Goal: Information Seeking & Learning: Learn about a topic

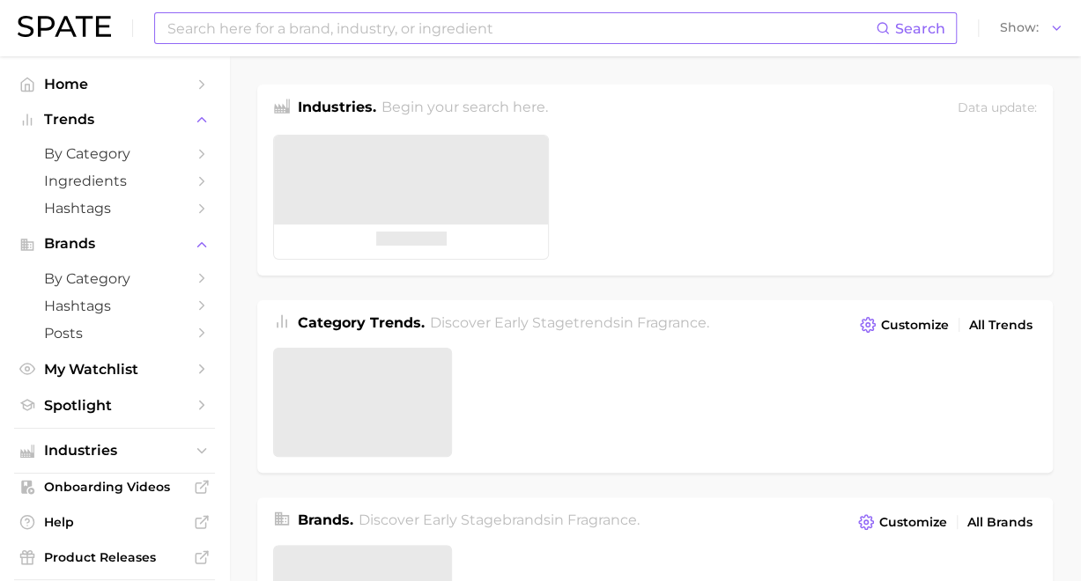
click at [358, 30] on input at bounding box center [521, 28] width 710 height 30
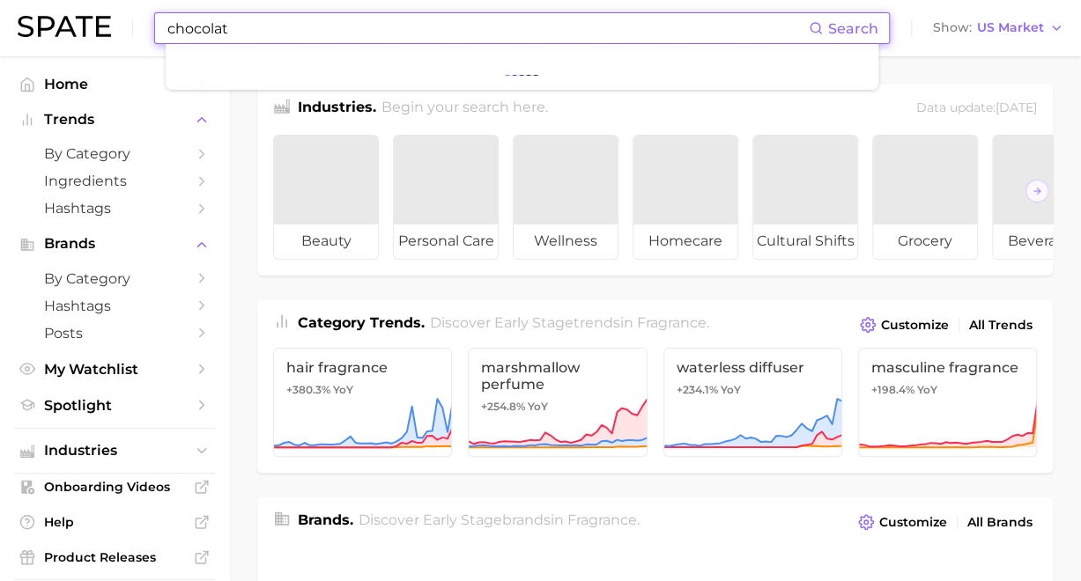
type input "chocolate"
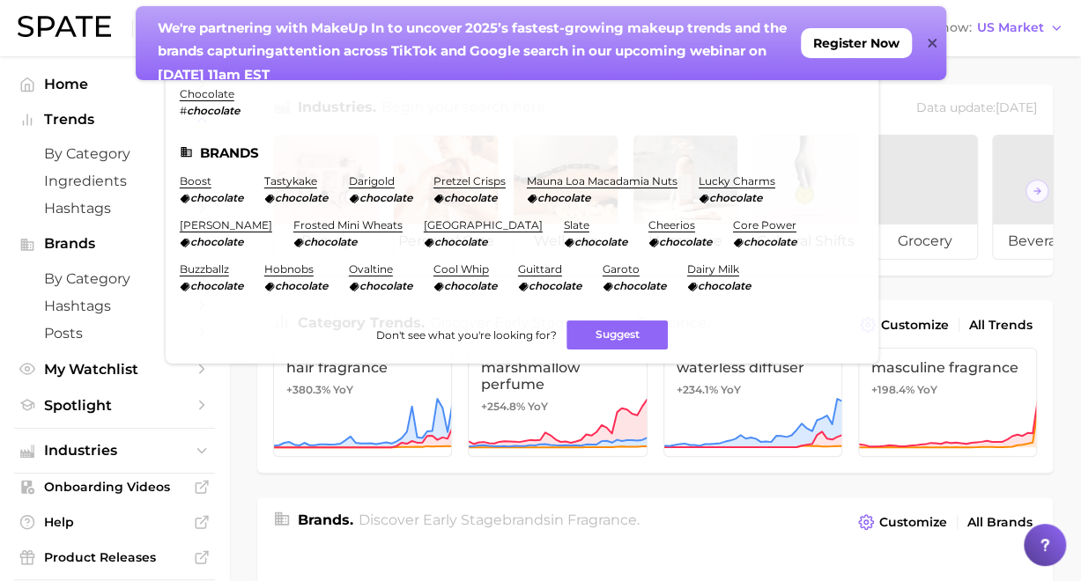
click at [211, 91] on link "chocolate" at bounding box center [207, 93] width 55 height 13
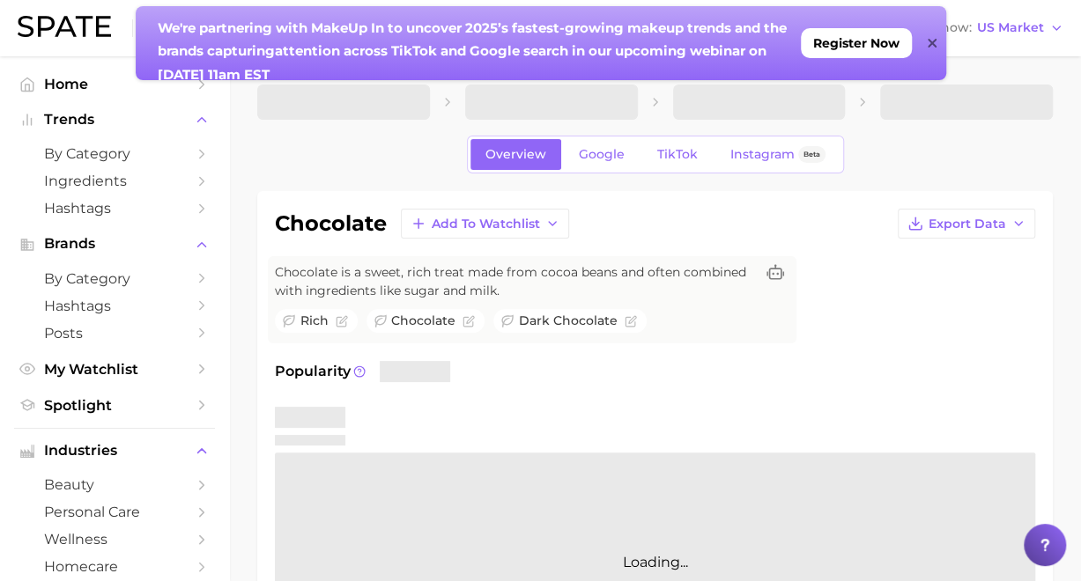
click at [932, 42] on icon at bounding box center [932, 43] width 9 height 9
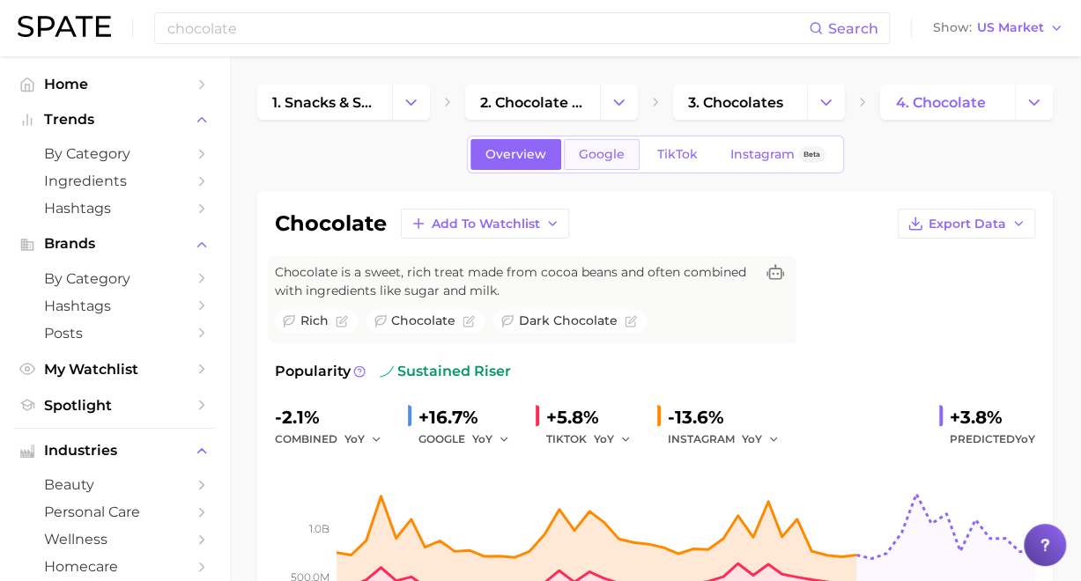
click at [593, 166] on link "Google" at bounding box center [602, 154] width 76 height 31
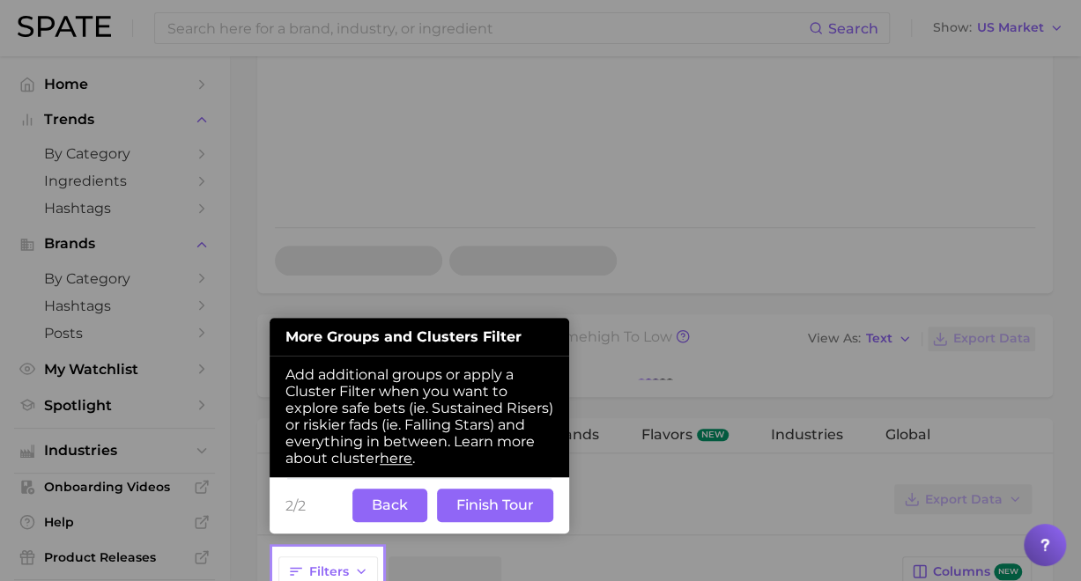
scroll to position [500, 0]
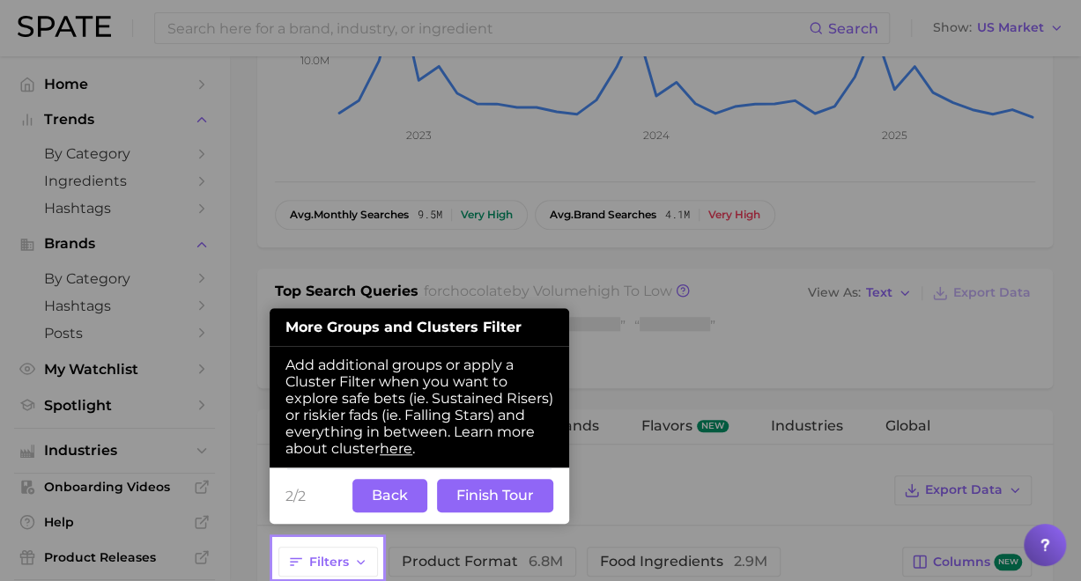
click at [382, 491] on button "Back" at bounding box center [389, 495] width 75 height 33
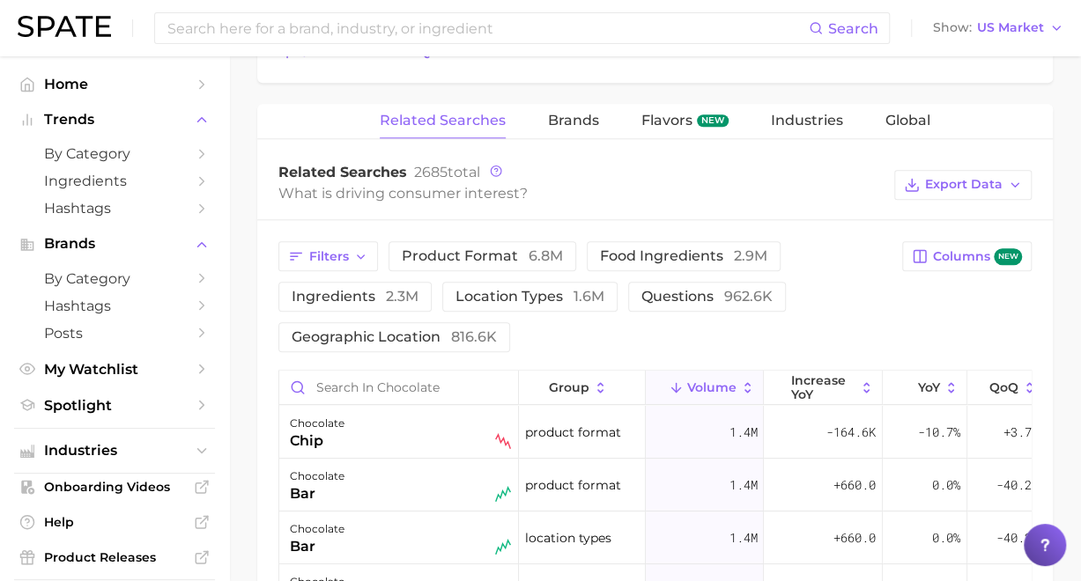
scroll to position [1029, 0]
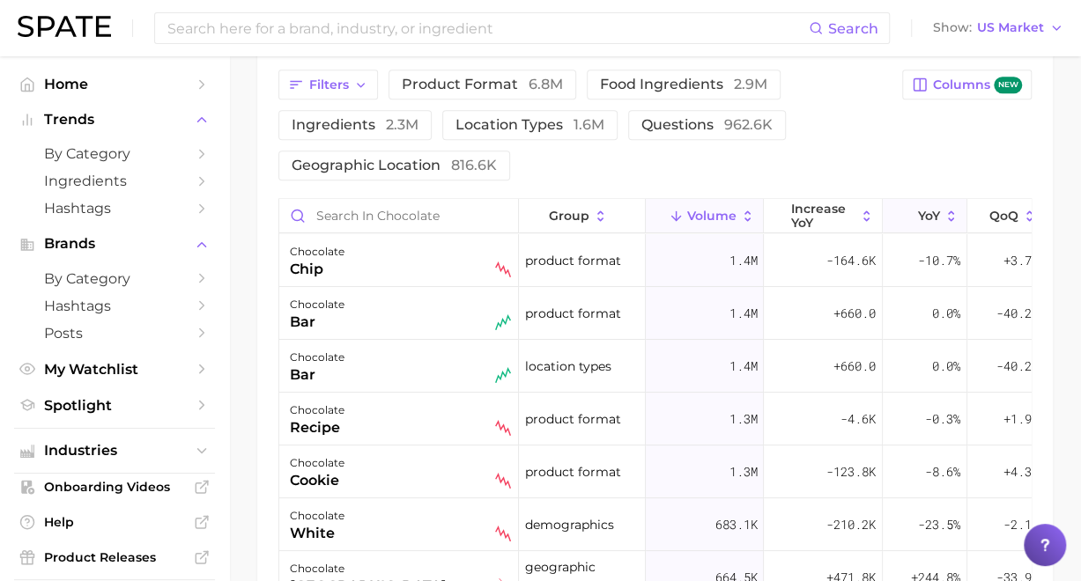
click at [913, 209] on button "YoY" at bounding box center [925, 216] width 85 height 34
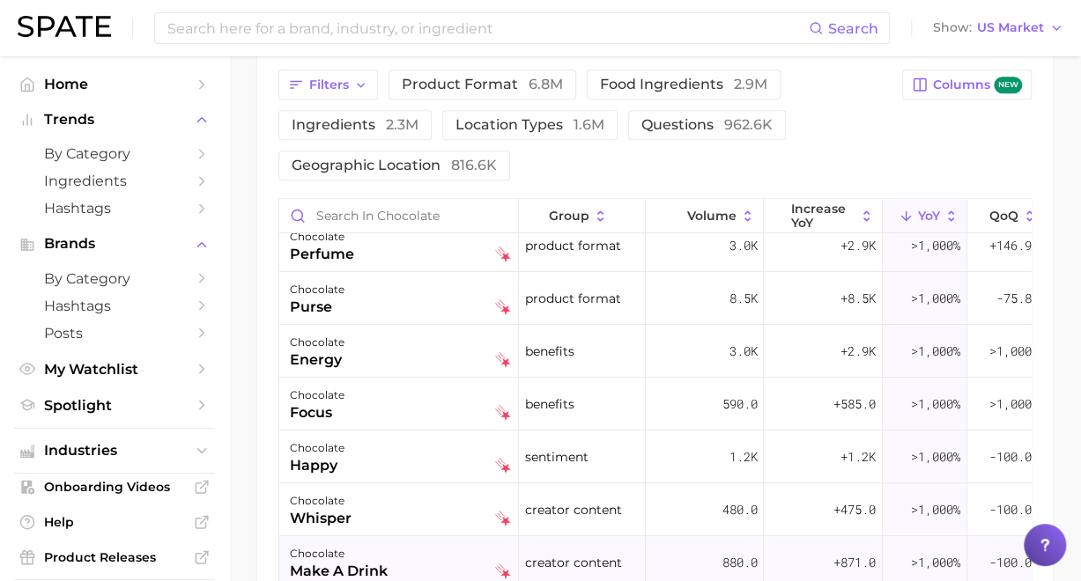
scroll to position [0, 0]
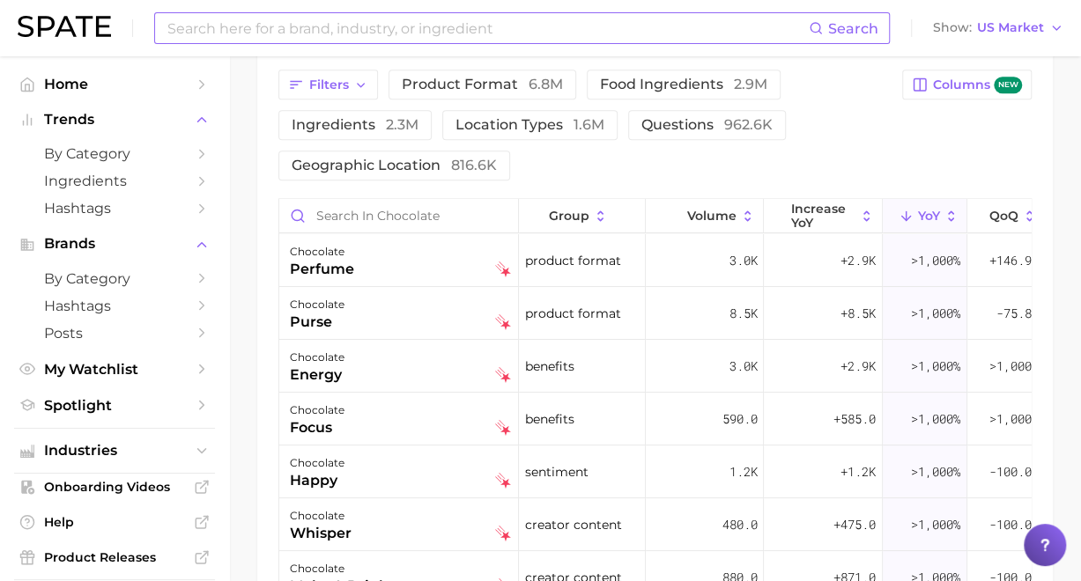
click at [442, 29] on input at bounding box center [487, 28] width 643 height 30
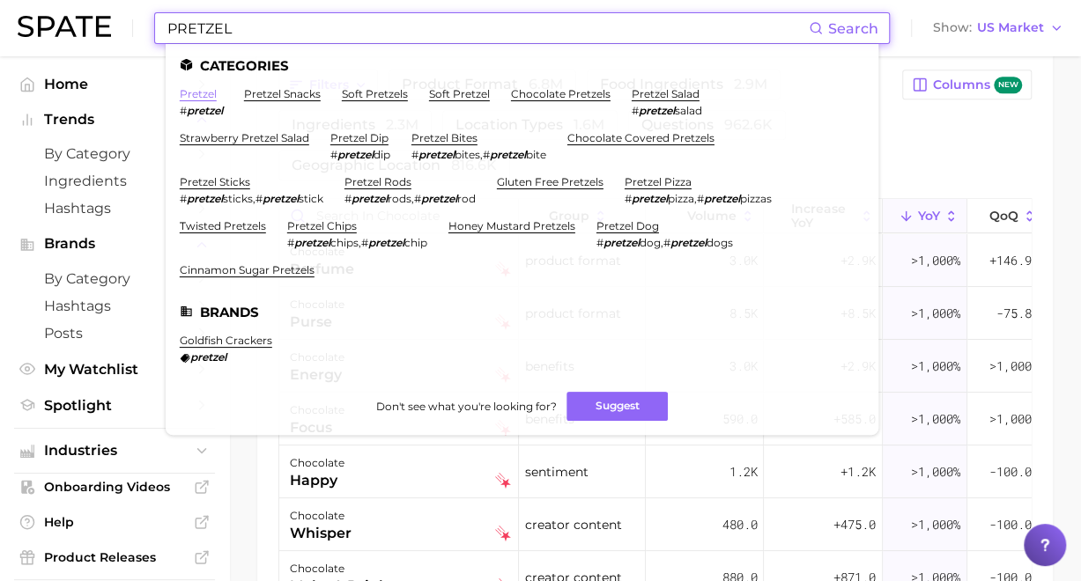
type input "PRETZEL"
click at [203, 91] on link "pretzel" at bounding box center [198, 93] width 37 height 13
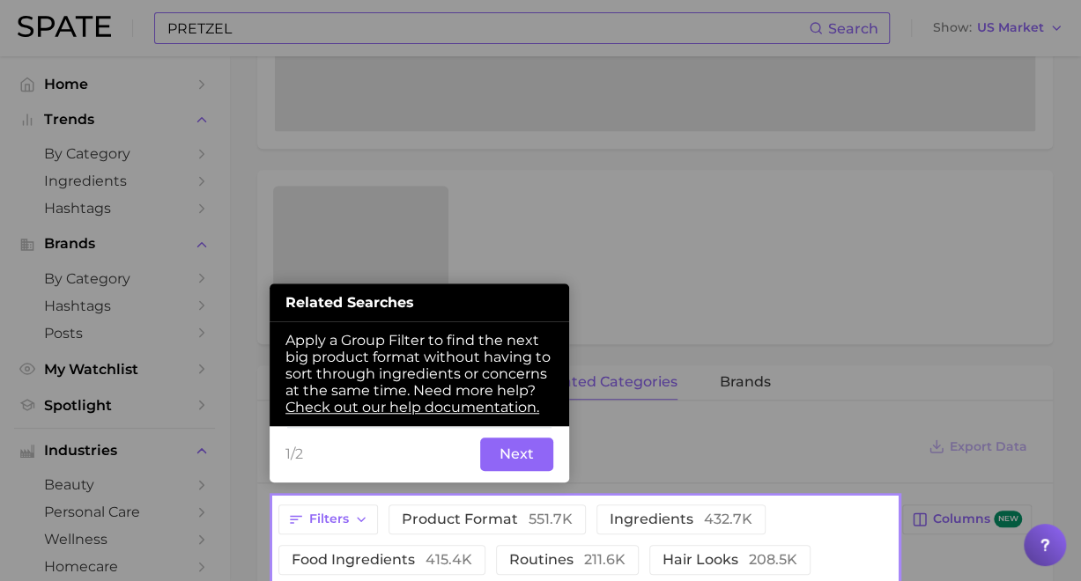
scroll to position [477, 0]
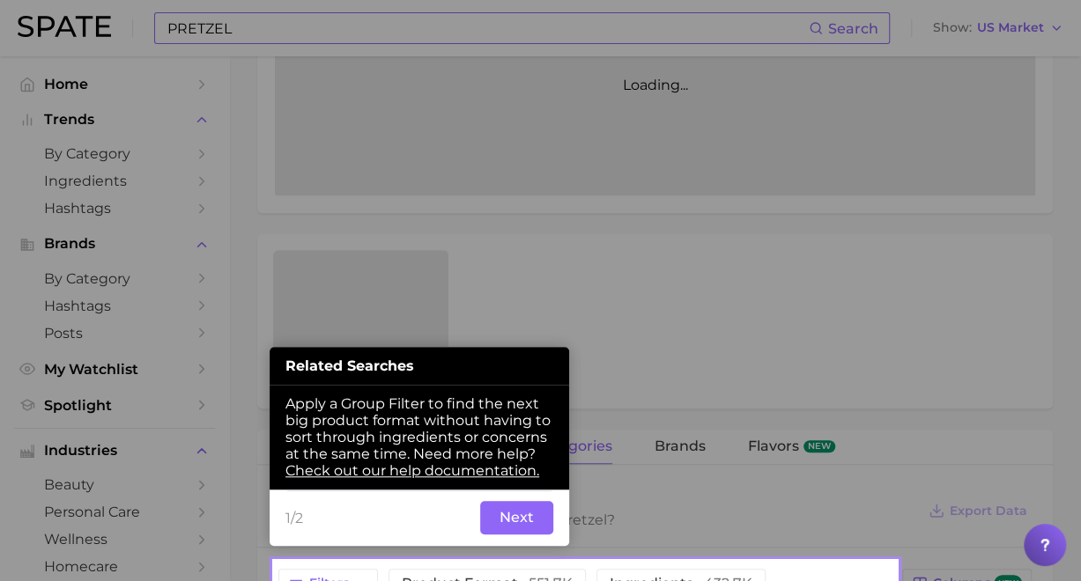
click at [514, 519] on button "Next" at bounding box center [516, 517] width 73 height 33
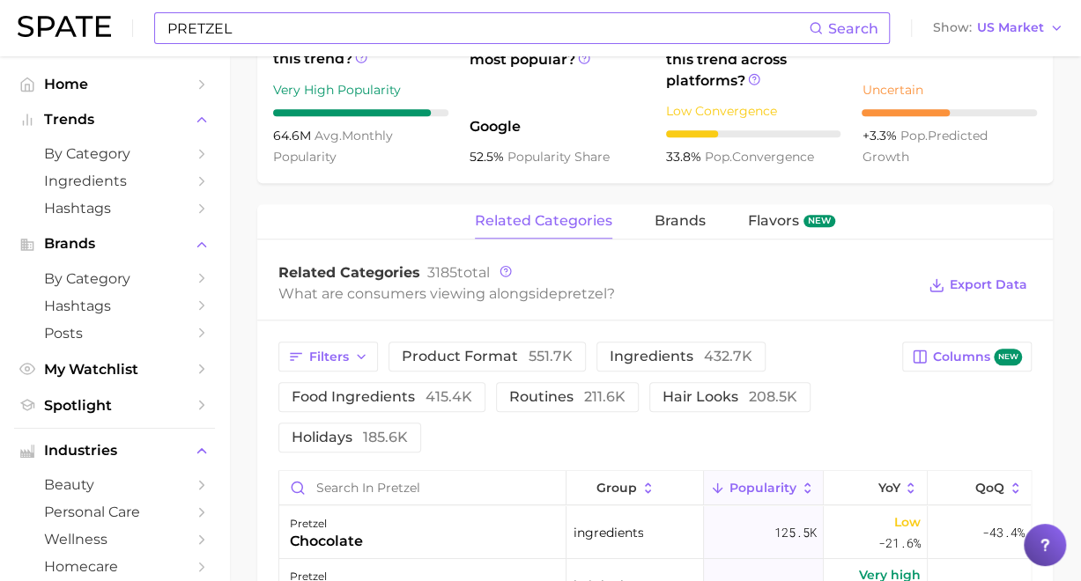
scroll to position [830, 0]
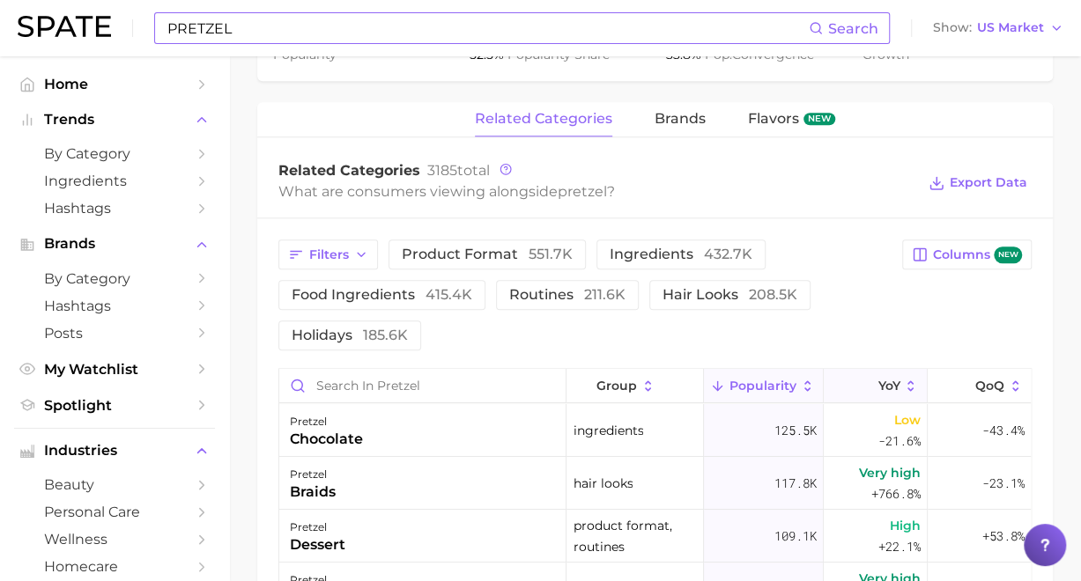
click at [877, 388] on span "YoY" at bounding box center [888, 386] width 22 height 14
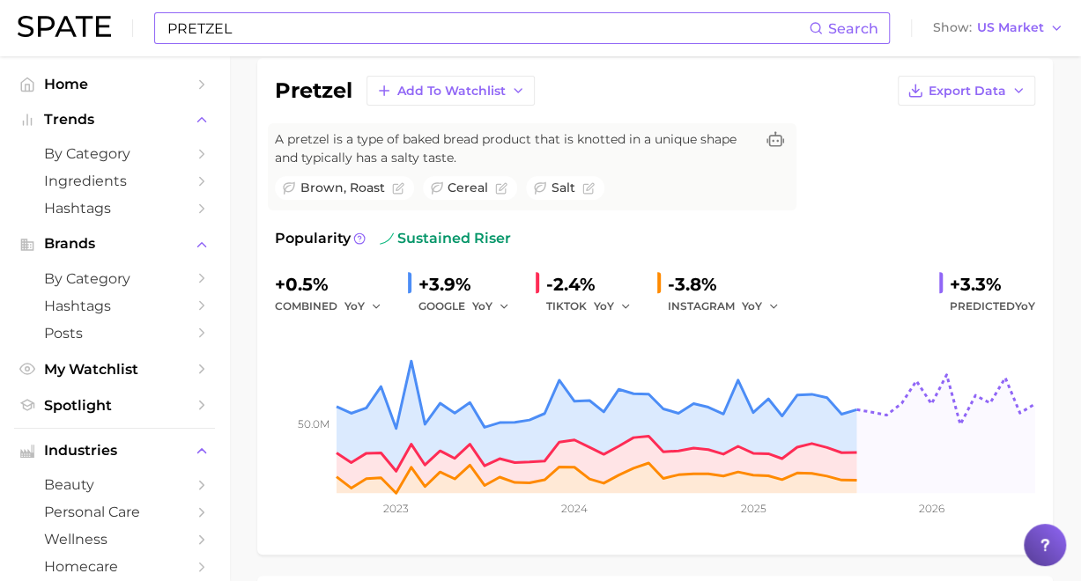
scroll to position [0, 0]
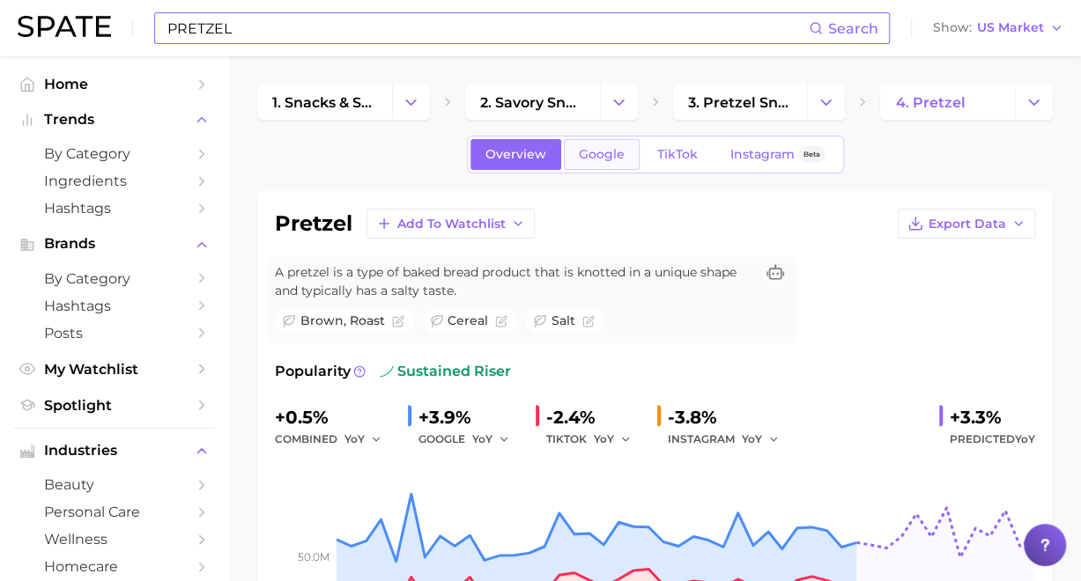
click at [599, 158] on span "Google" at bounding box center [602, 154] width 46 height 15
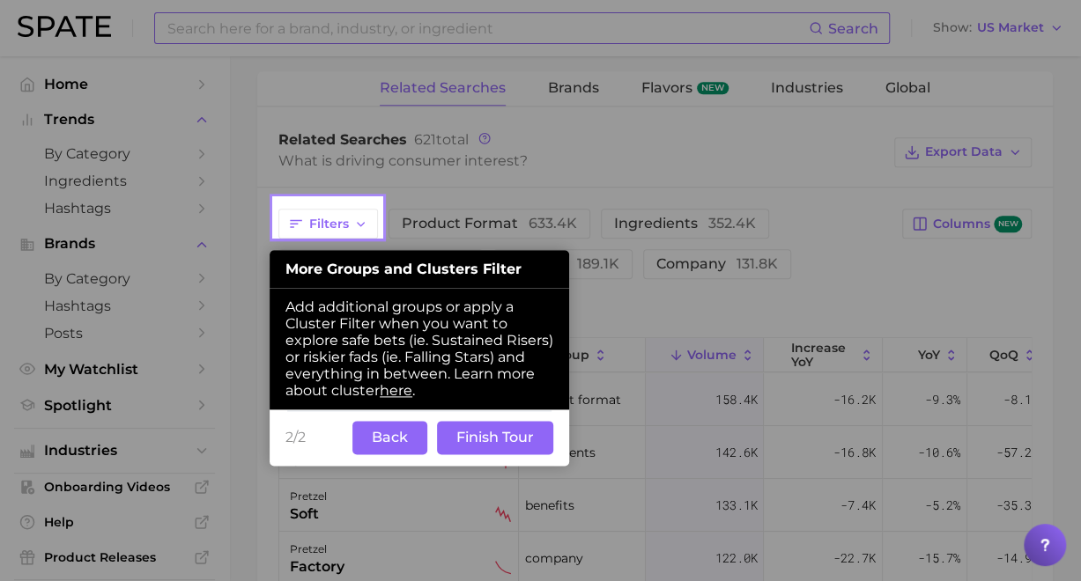
scroll to position [904, 0]
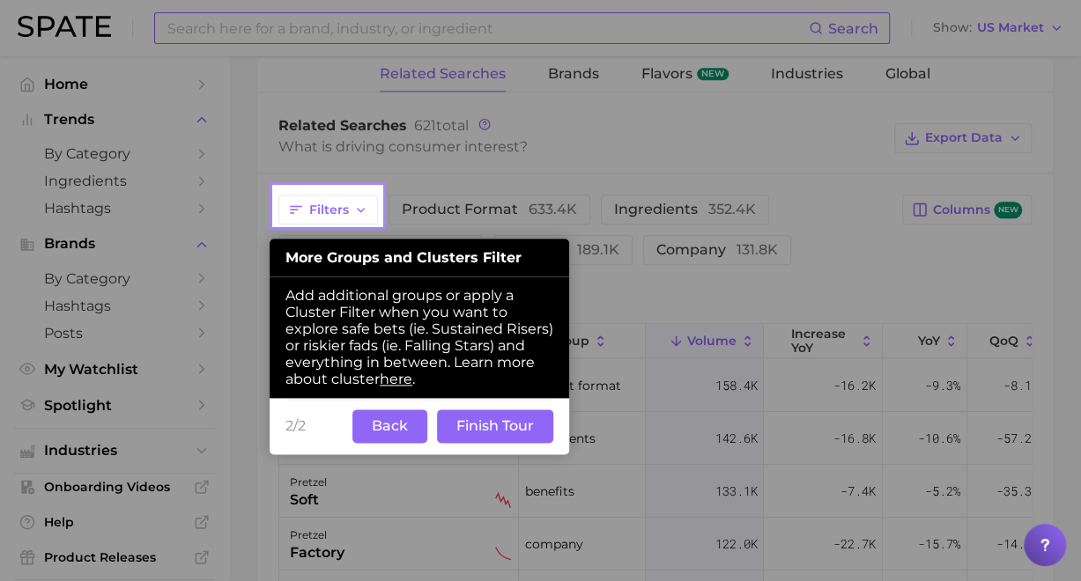
click at [358, 429] on button "Back" at bounding box center [389, 426] width 75 height 33
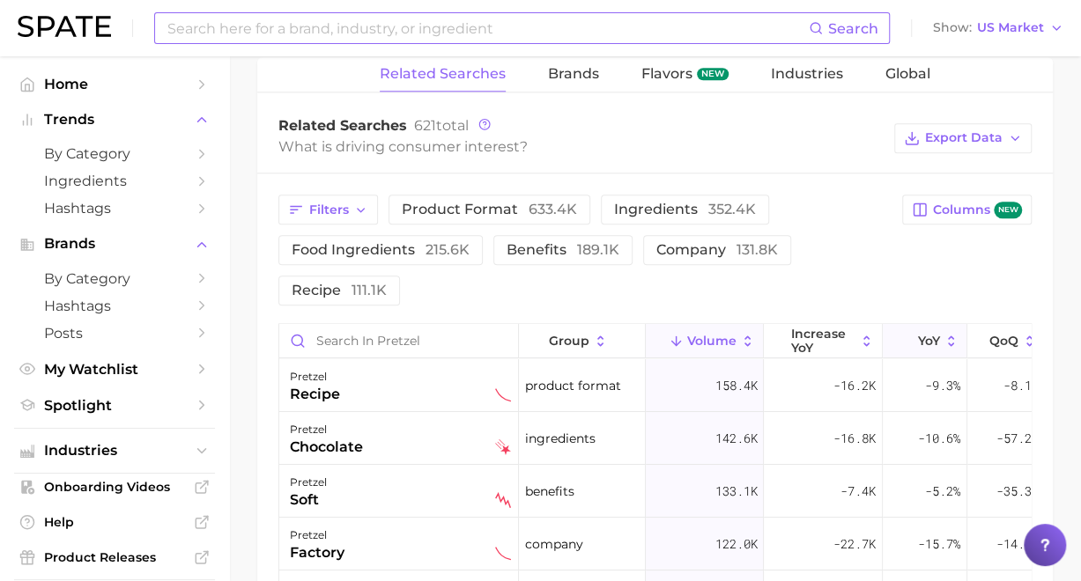
click at [938, 335] on span "YoY" at bounding box center [929, 341] width 22 height 14
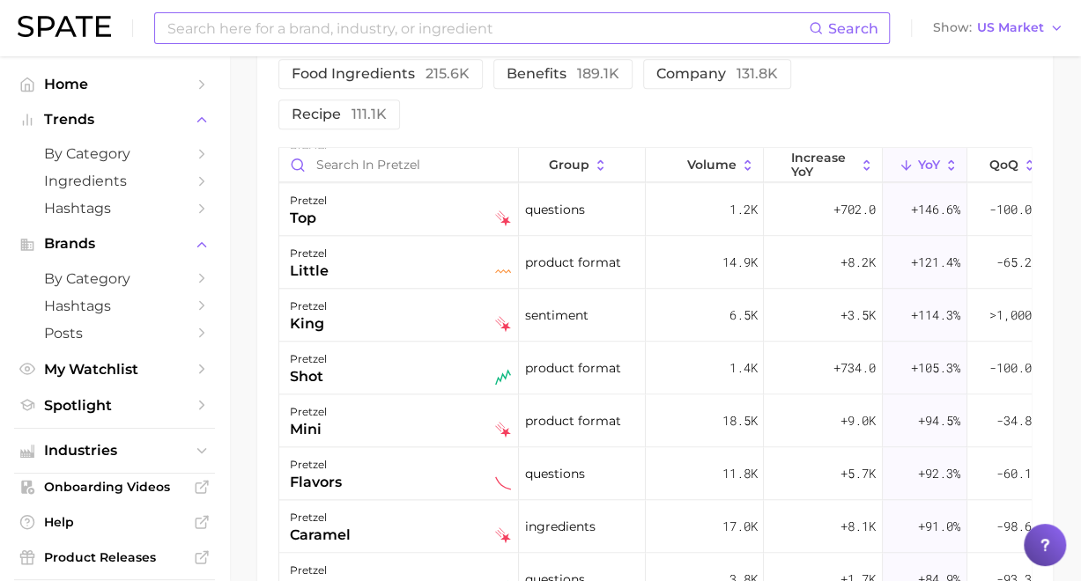
scroll to position [793, 0]
click at [394, 38] on input at bounding box center [487, 28] width 643 height 30
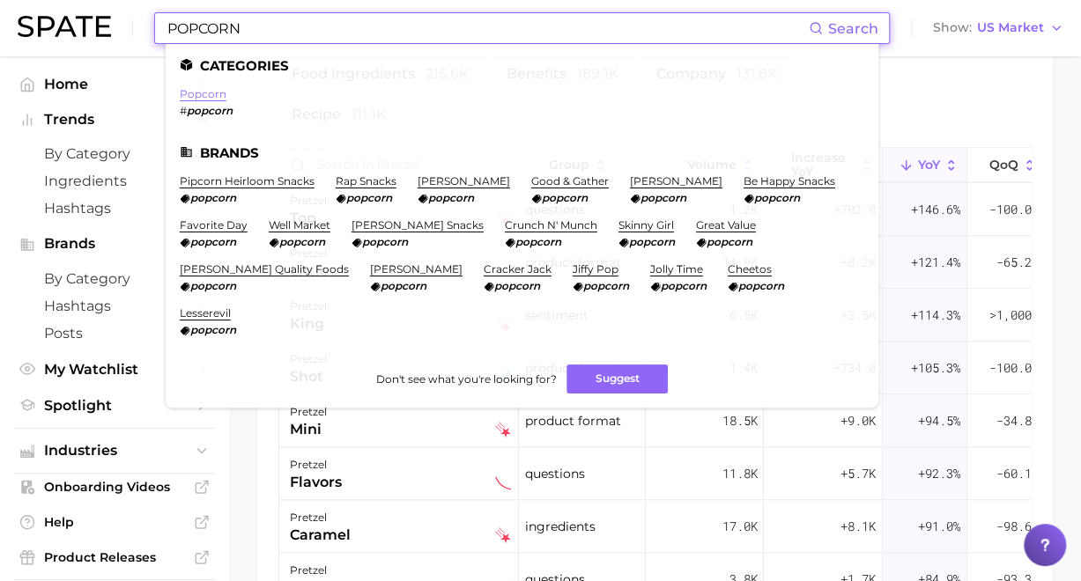
click at [195, 94] on link "popcorn" at bounding box center [203, 93] width 47 height 13
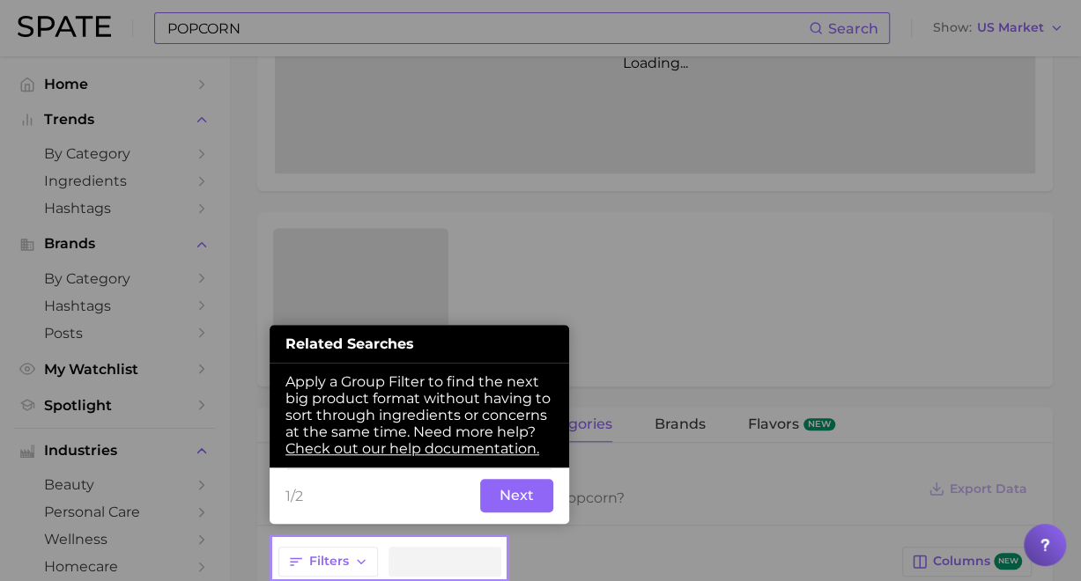
scroll to position [486, 0]
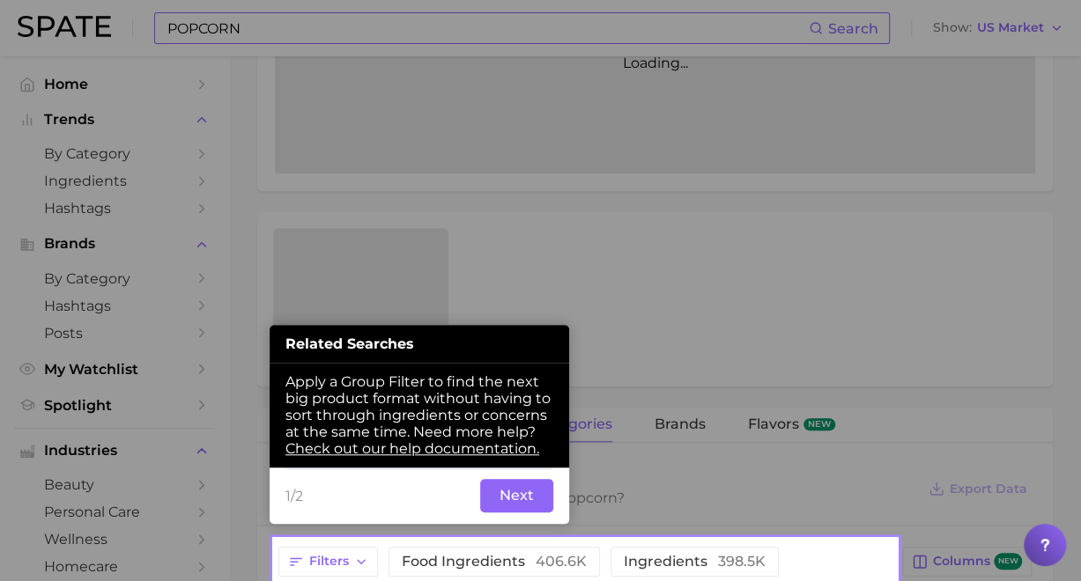
click at [499, 500] on button "Next" at bounding box center [516, 495] width 73 height 33
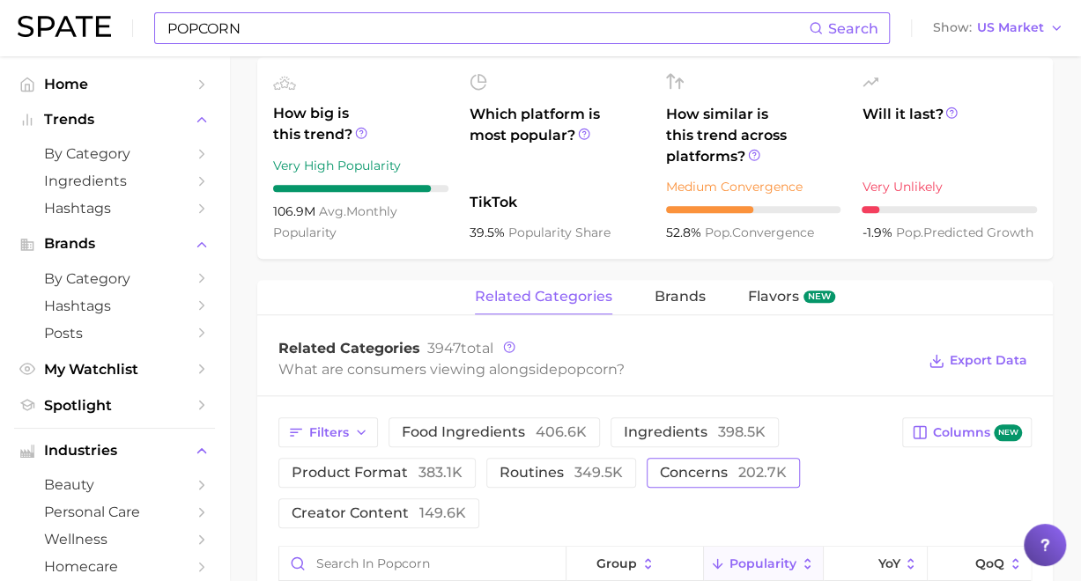
scroll to position [839, 0]
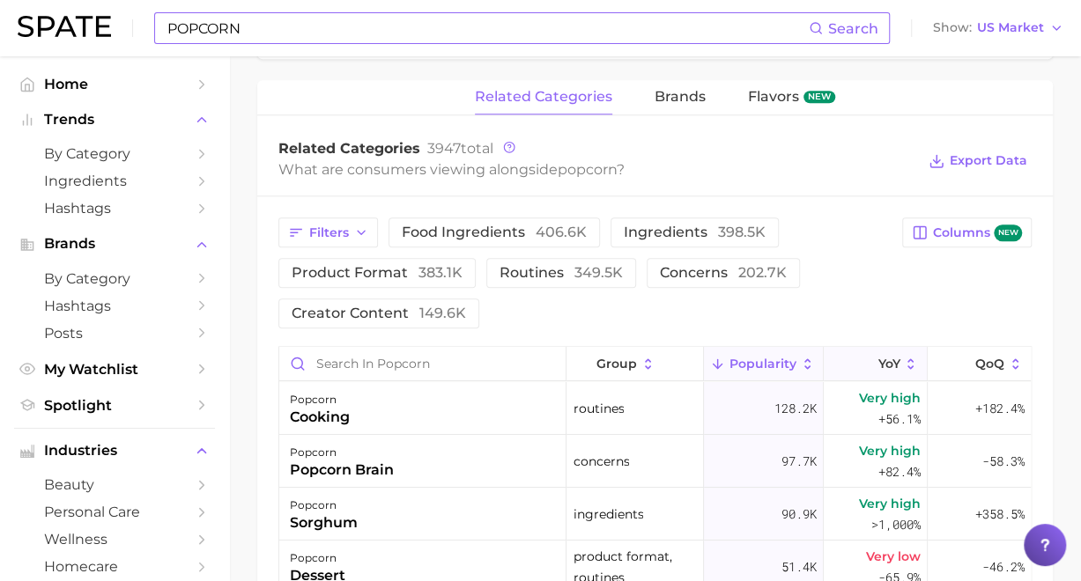
click at [877, 368] on span "YoY" at bounding box center [888, 364] width 22 height 14
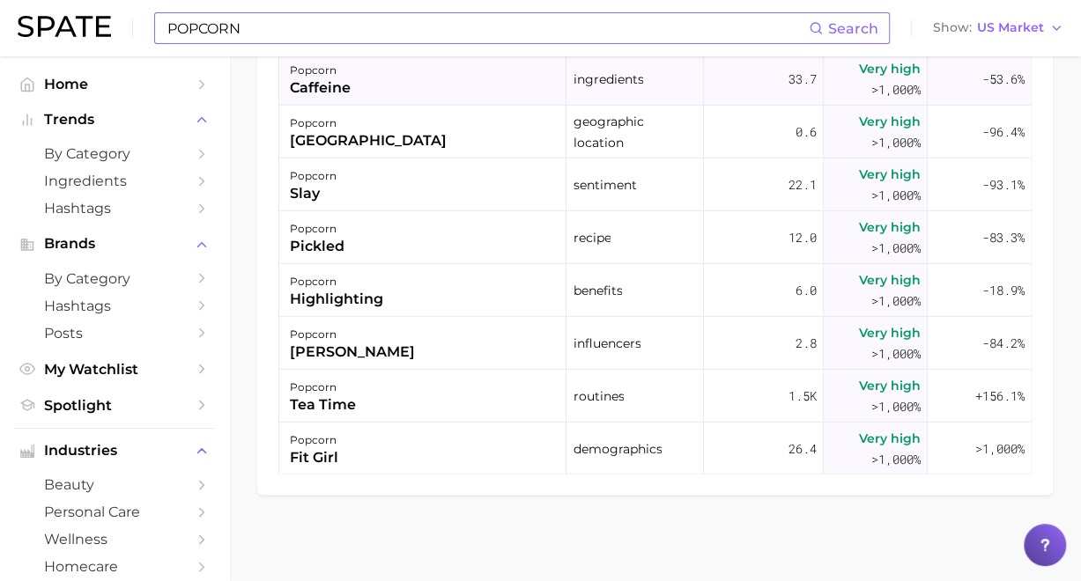
scroll to position [5373, 0]
click at [393, 26] on input "POPCORN" at bounding box center [487, 28] width 643 height 30
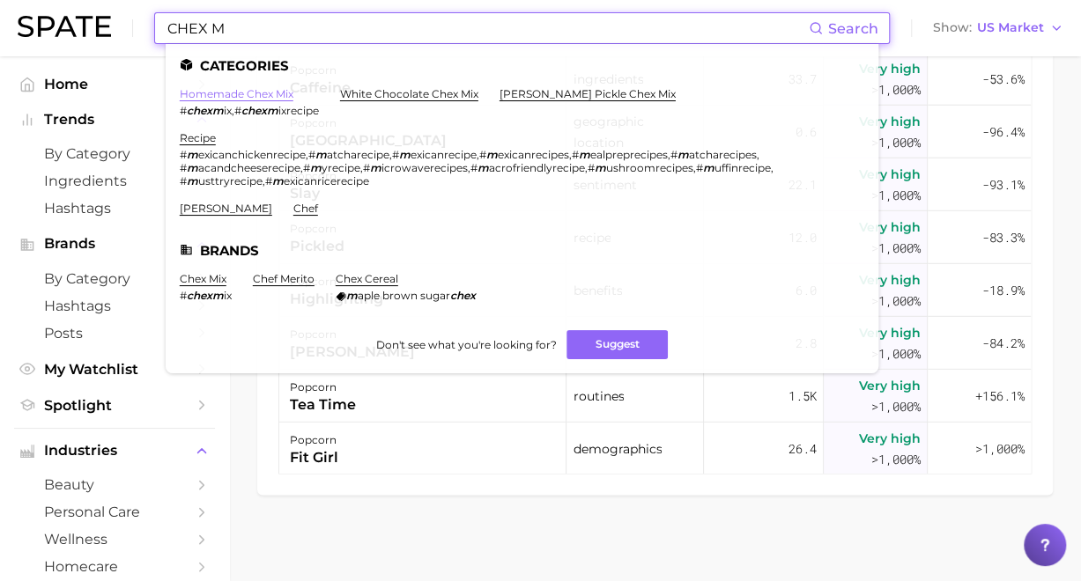
type input "CHEX M"
click at [231, 94] on link "homemade chex mix" at bounding box center [237, 93] width 114 height 13
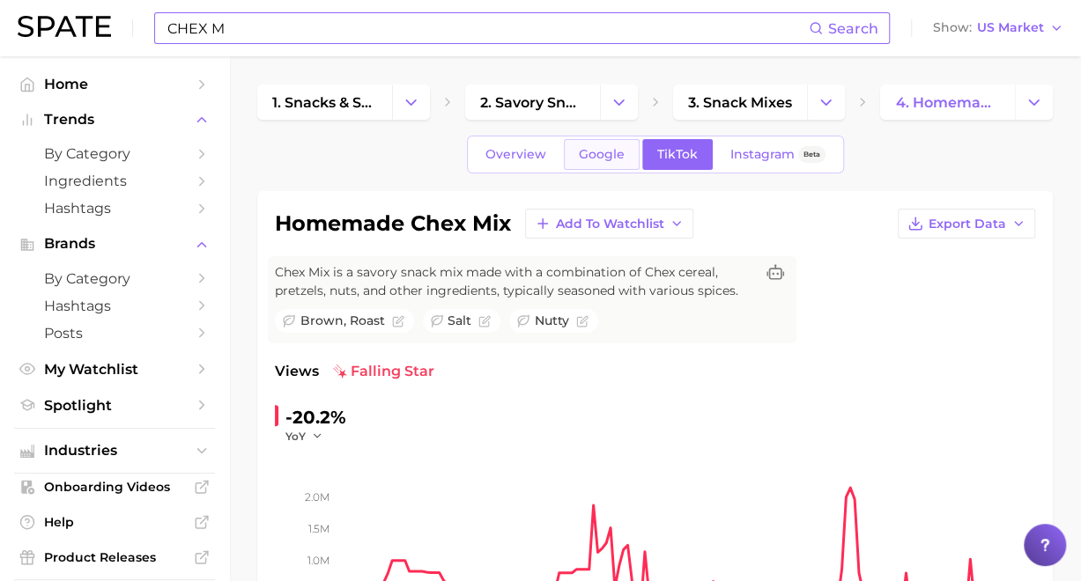
click at [617, 154] on span "Google" at bounding box center [602, 154] width 46 height 15
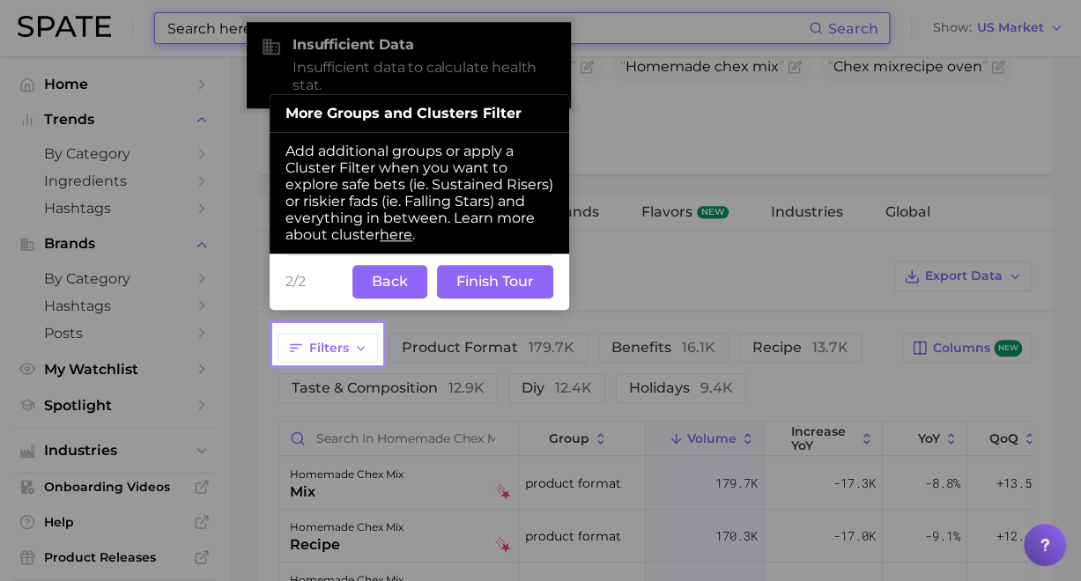
scroll to position [853, 0]
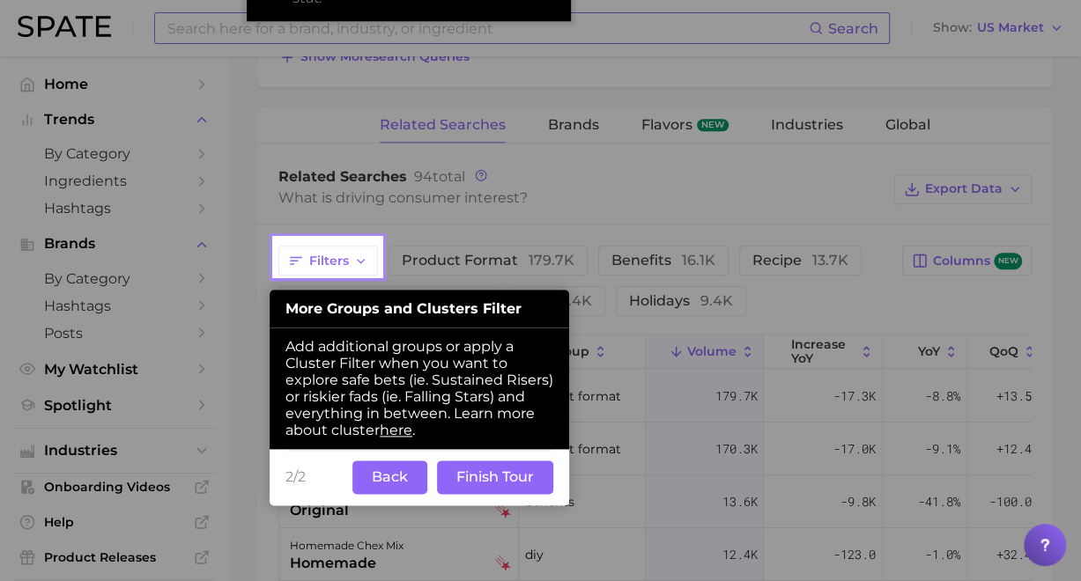
click at [395, 464] on button "Back" at bounding box center [389, 477] width 75 height 33
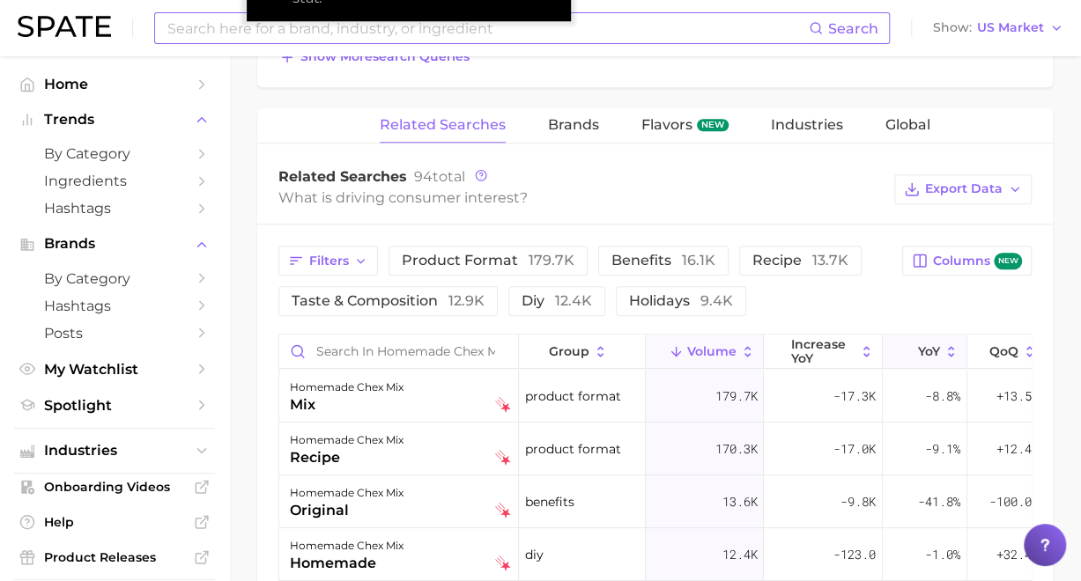
click at [928, 353] on span "YoY" at bounding box center [929, 351] width 22 height 14
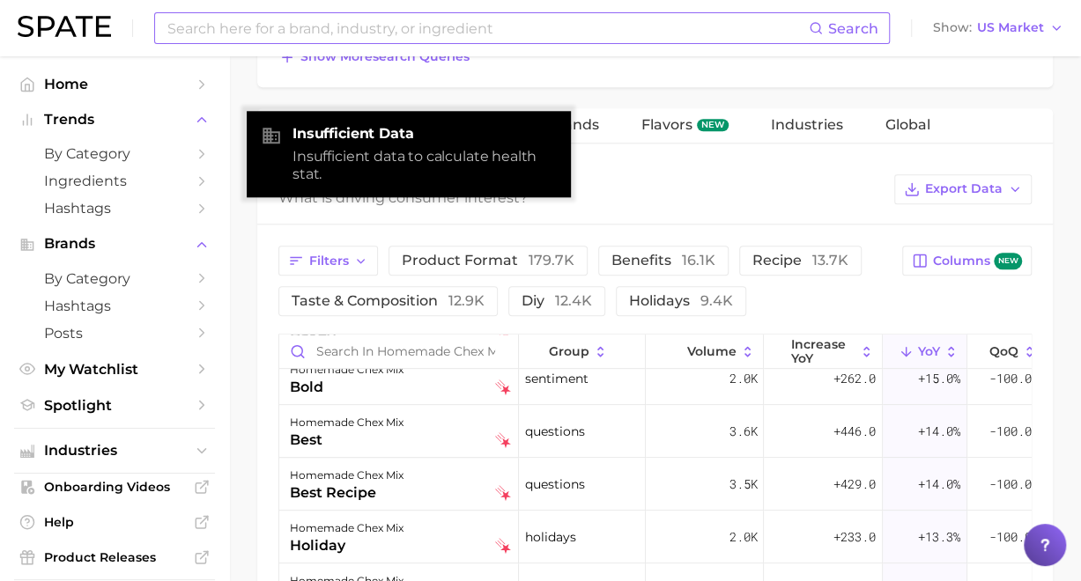
scroll to position [440, 0]
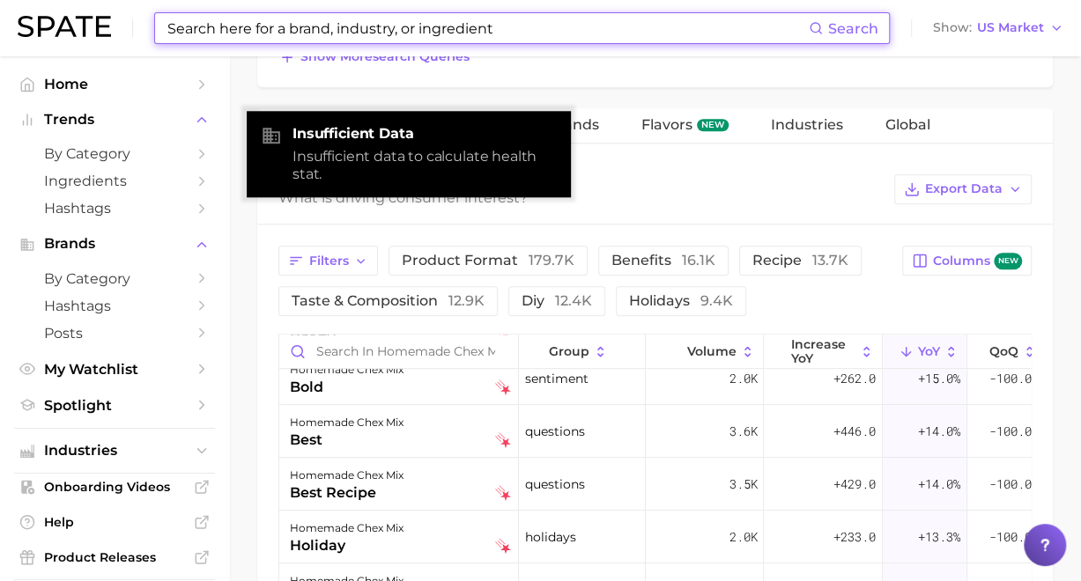
click at [446, 41] on input at bounding box center [487, 28] width 643 height 30
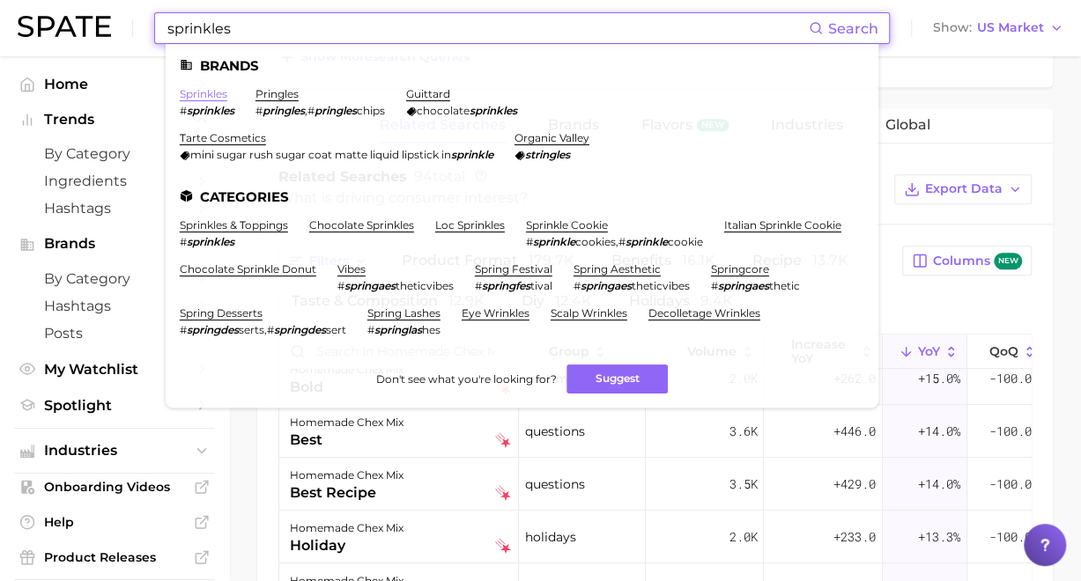
type input "sprinkles"
click at [203, 91] on link "sprinkles" at bounding box center [204, 93] width 48 height 13
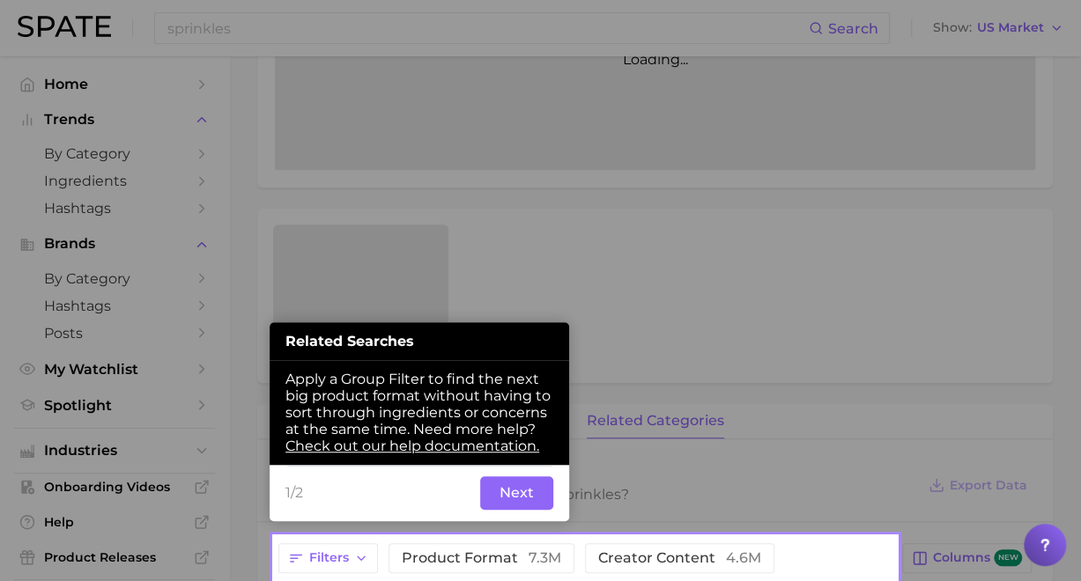
scroll to position [405, 0]
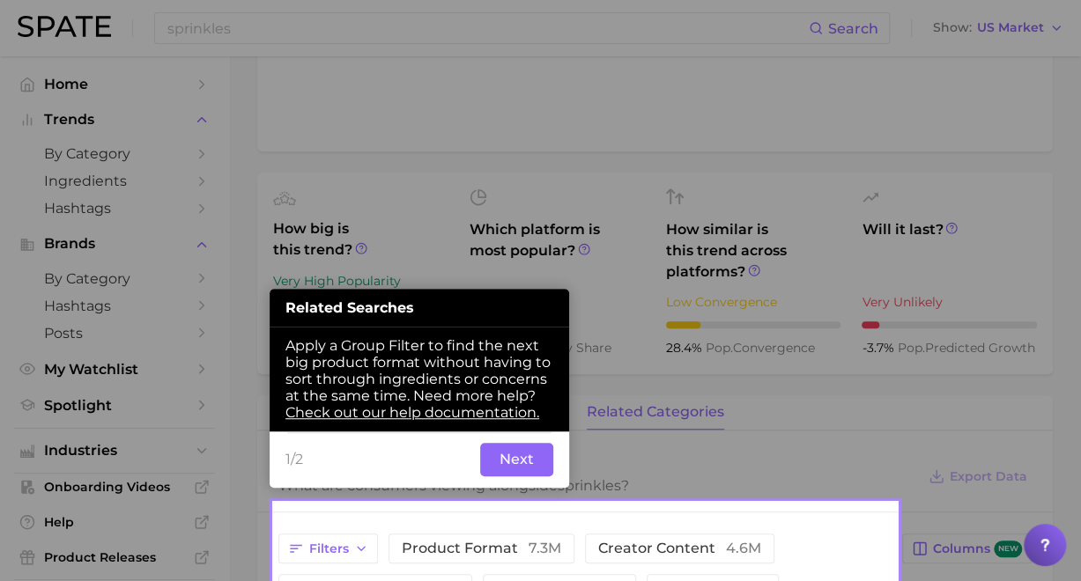
click at [536, 467] on button "Next" at bounding box center [516, 459] width 73 height 33
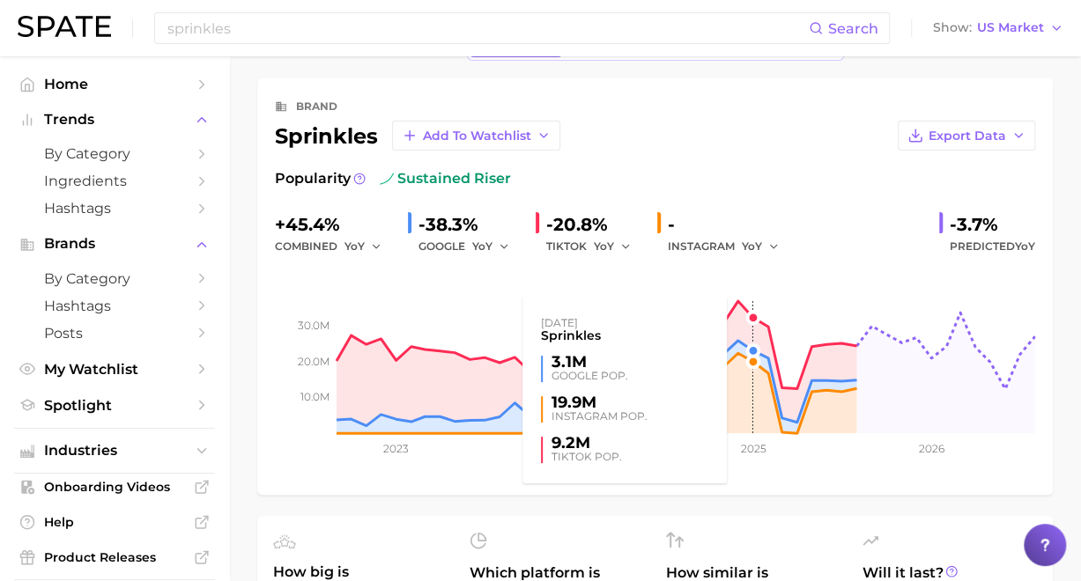
scroll to position [0, 0]
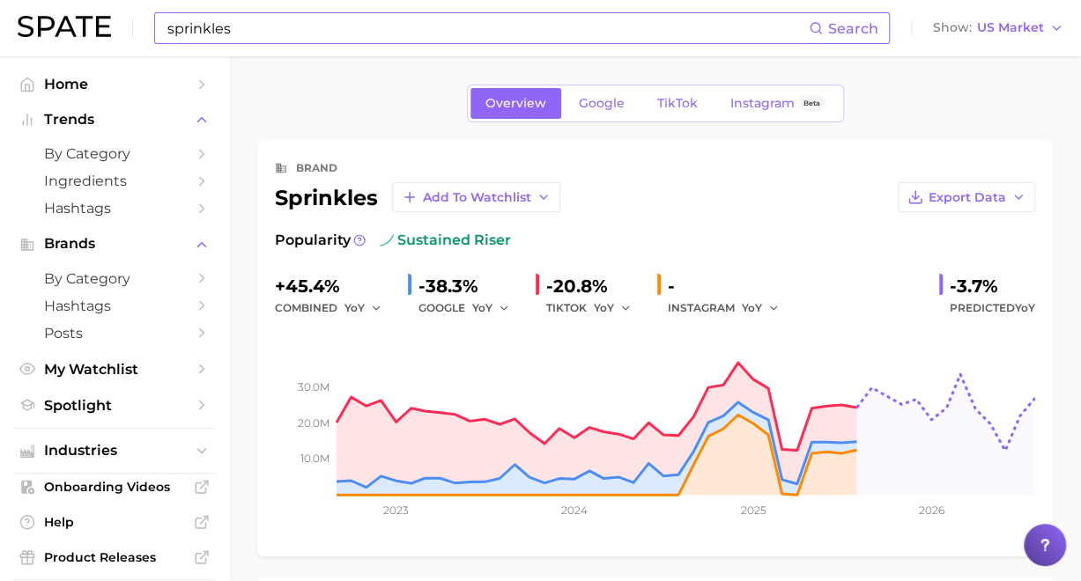
click at [450, 36] on input "sprinkles" at bounding box center [487, 28] width 643 height 30
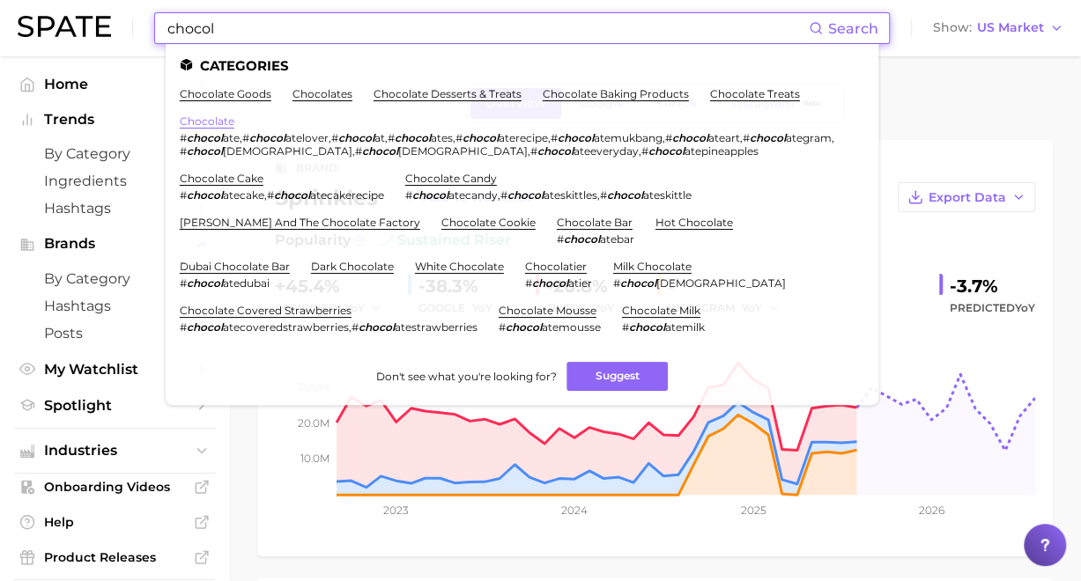
type input "chocol"
click at [210, 115] on link "chocolate" at bounding box center [207, 121] width 55 height 13
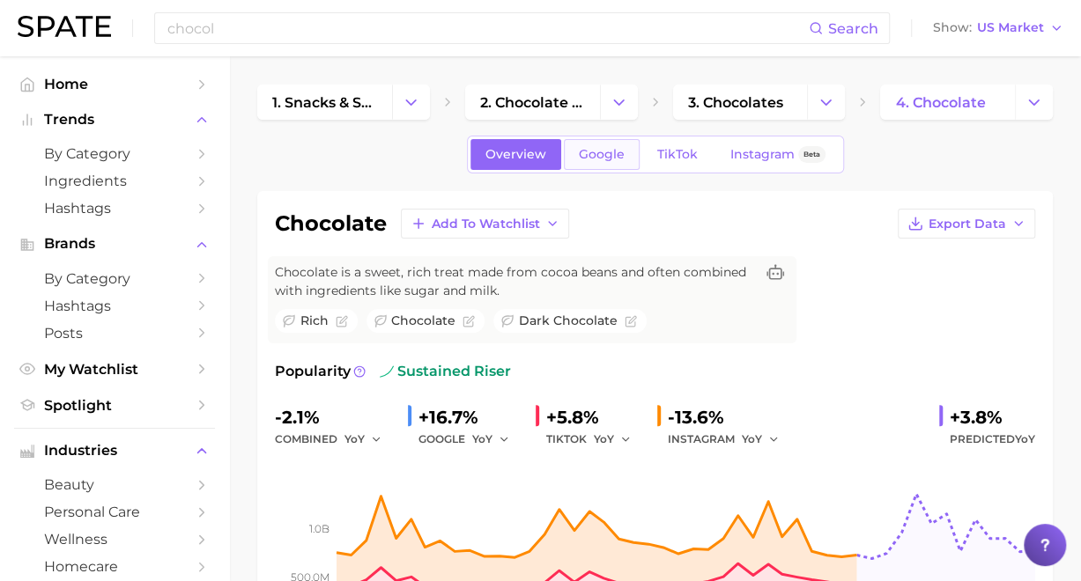
click at [601, 159] on span "Google" at bounding box center [602, 154] width 46 height 15
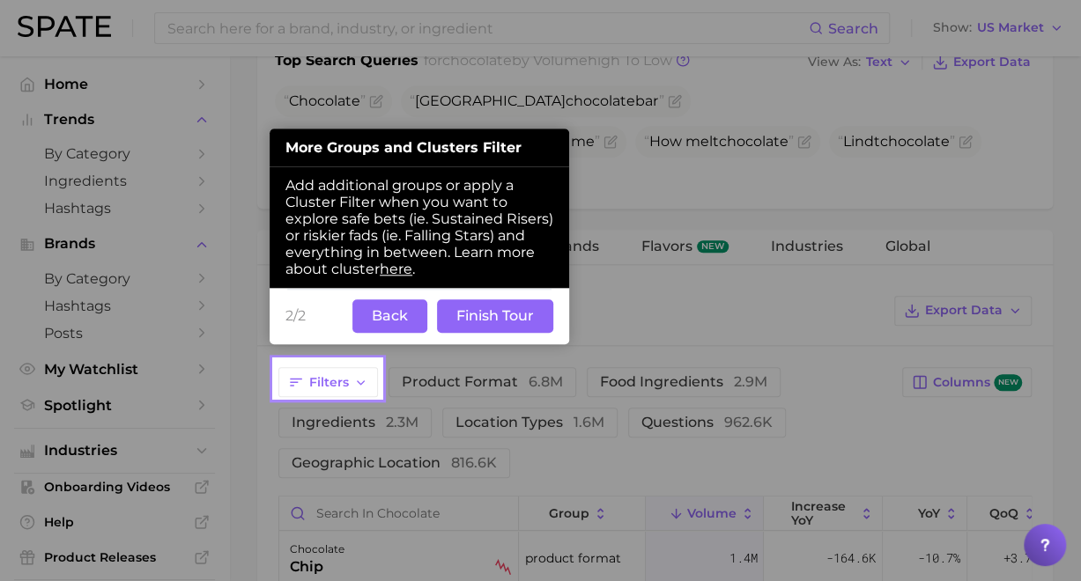
scroll to position [939, 0]
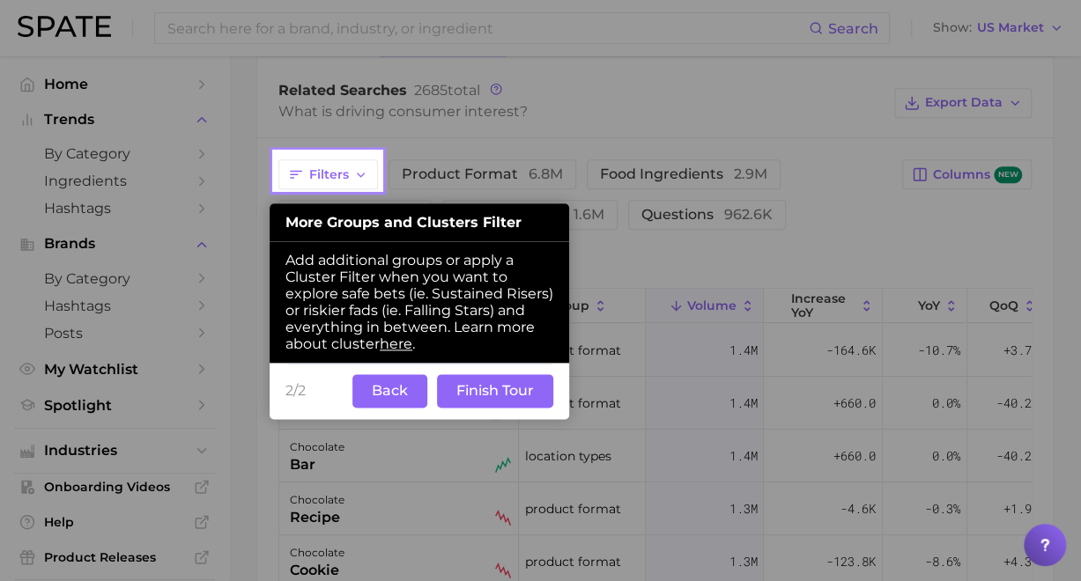
click at [383, 401] on button "Back" at bounding box center [389, 390] width 75 height 33
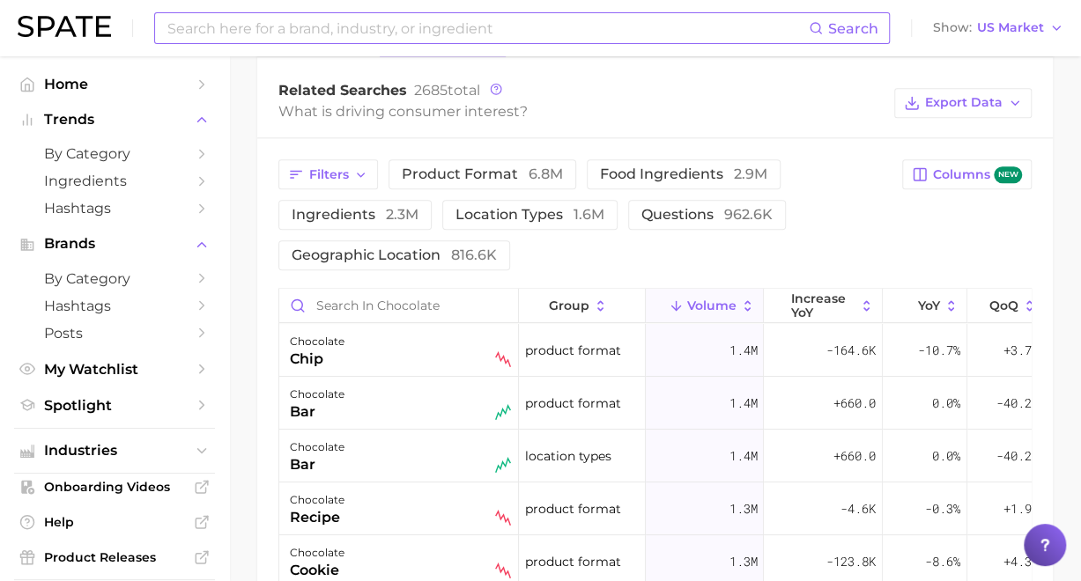
scroll to position [940, 0]
click at [398, 26] on input at bounding box center [487, 28] width 643 height 30
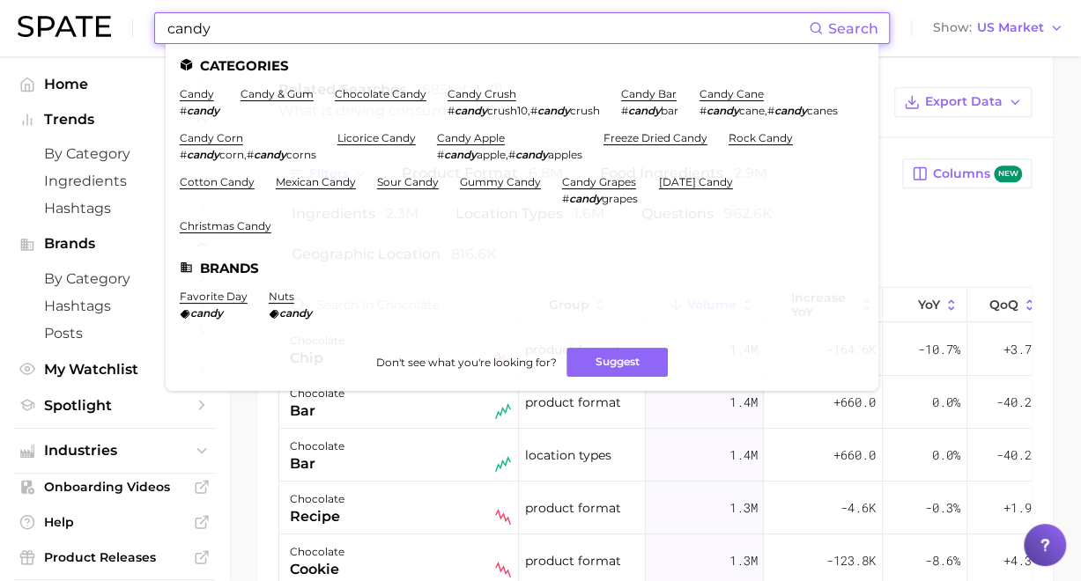
type input "candy"
click at [193, 91] on link "candy" at bounding box center [197, 93] width 34 height 13
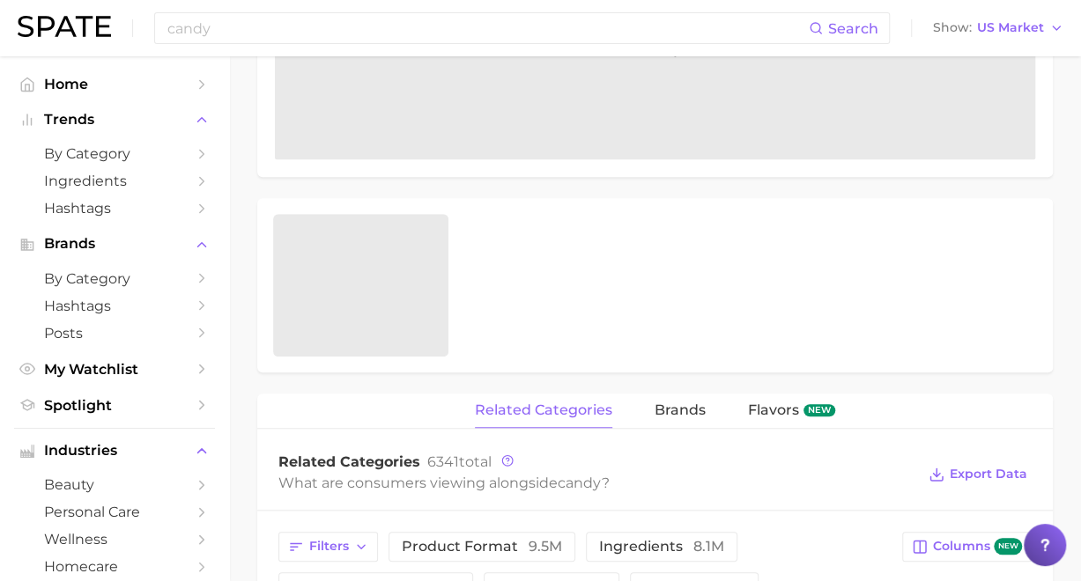
scroll to position [581, 0]
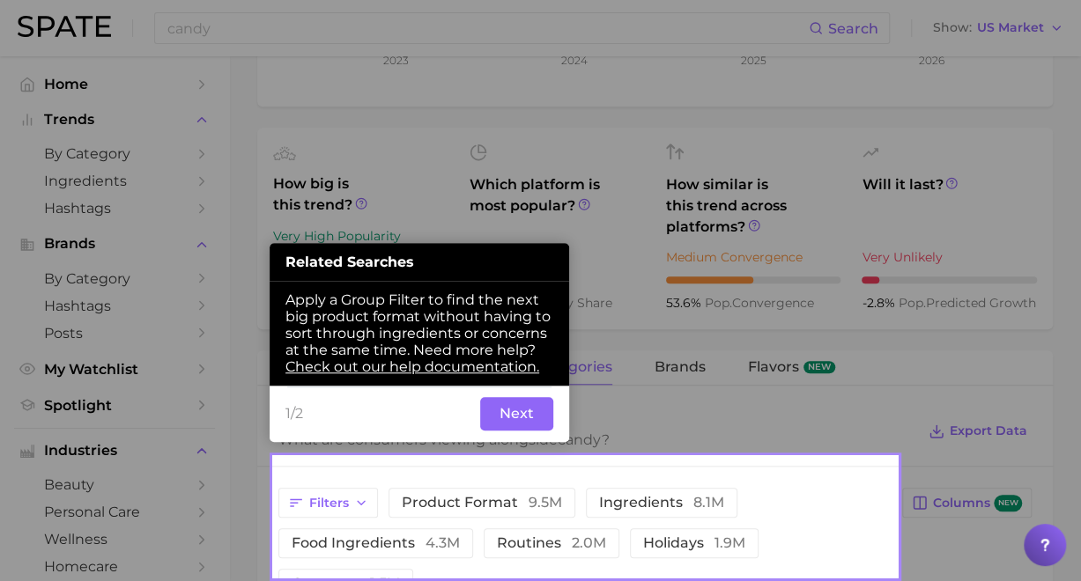
click at [515, 415] on div "1/2 Back Next" at bounding box center [419, 414] width 299 height 56
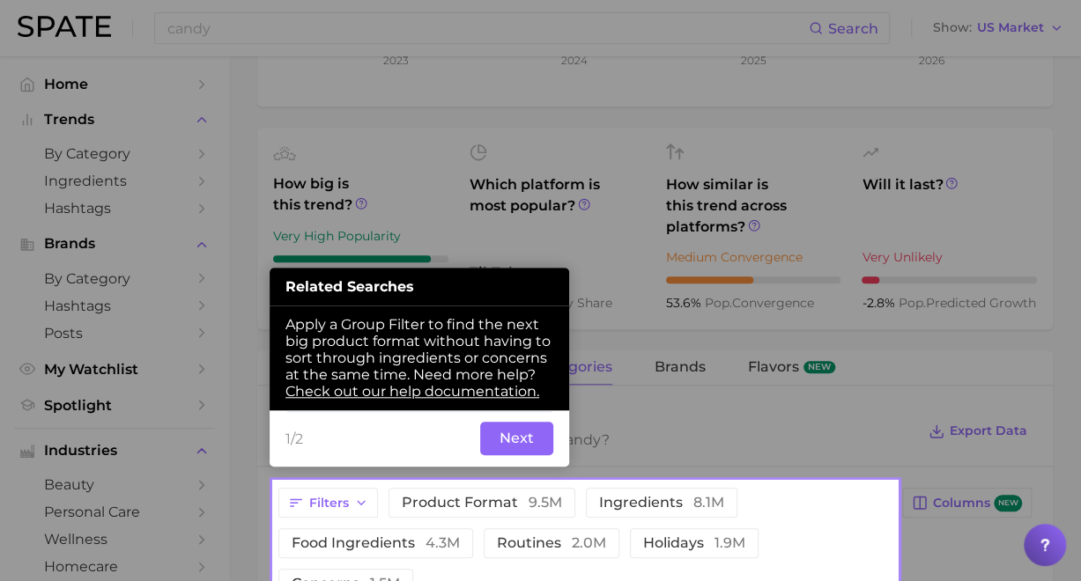
click at [511, 442] on button "Next" at bounding box center [516, 438] width 73 height 33
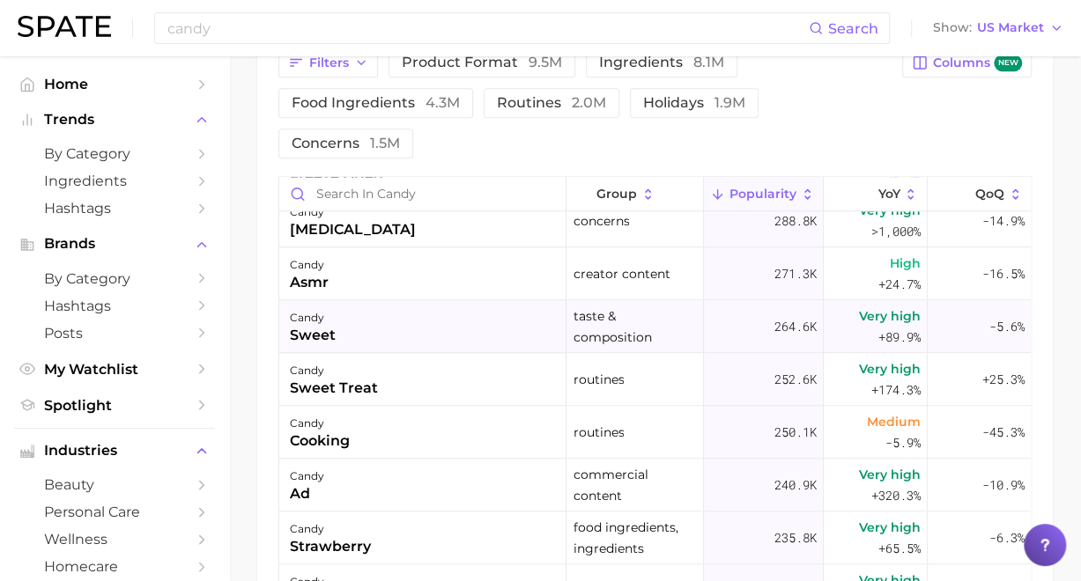
scroll to position [1057, 0]
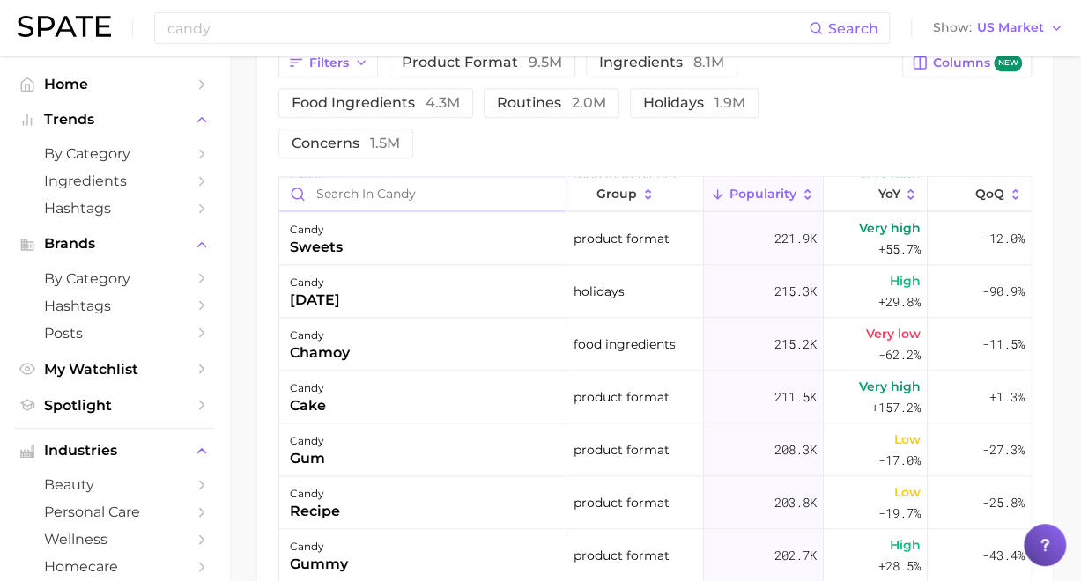
click at [373, 188] on input "Search in candy" at bounding box center [422, 193] width 286 height 33
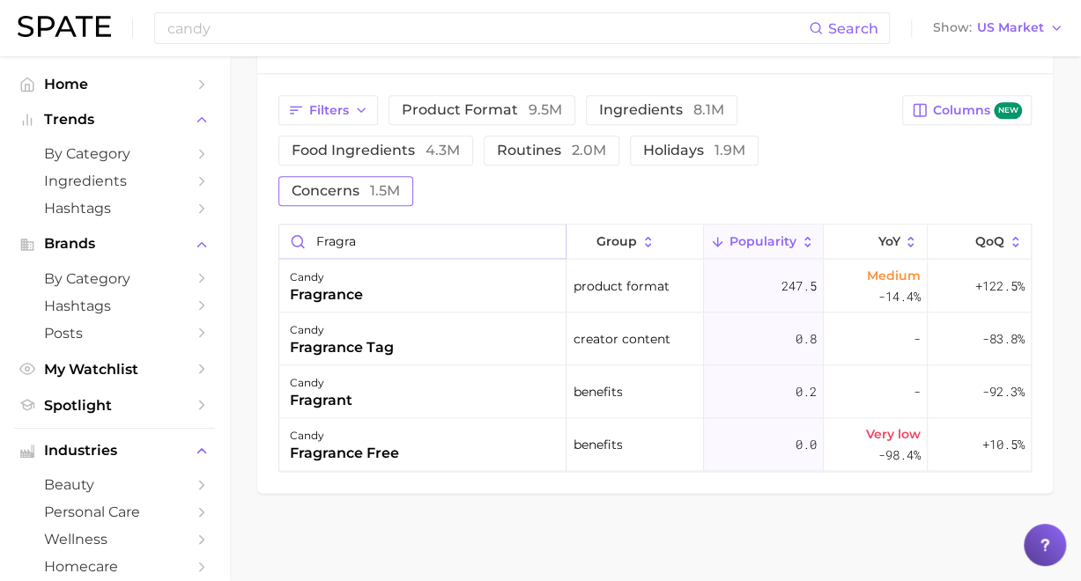
scroll to position [972, 0]
drag, startPoint x: 396, startPoint y: 240, endPoint x: 0, endPoint y: 211, distance: 397.4
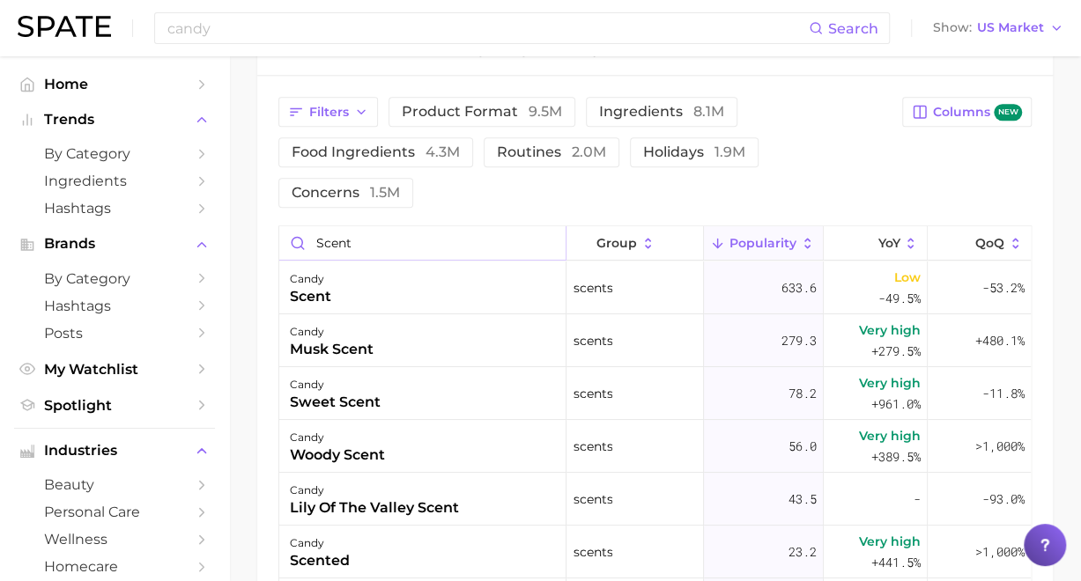
scroll to position [1022, 0]
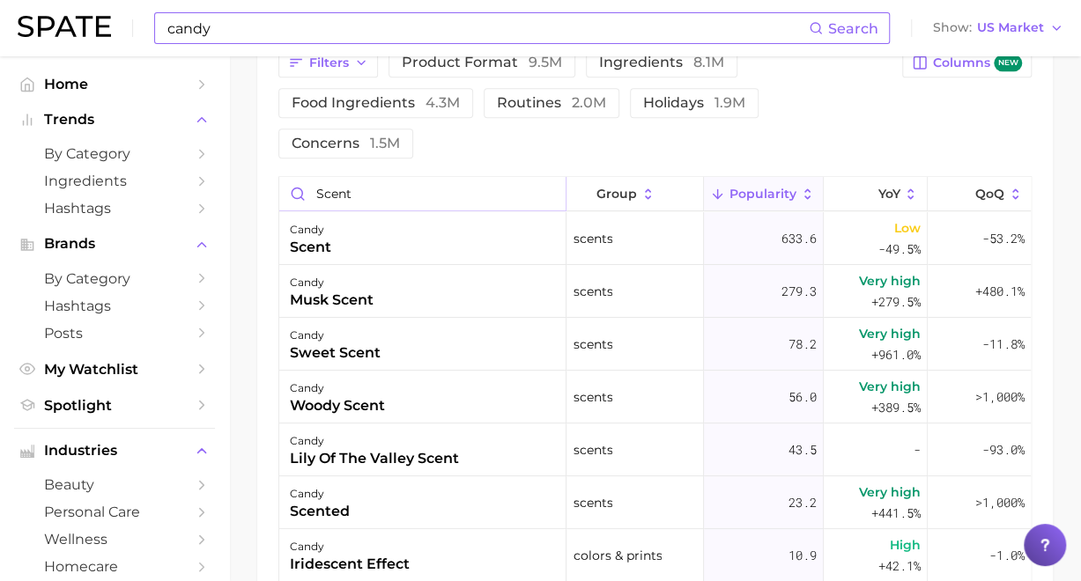
type input "scent"
